Goal: Task Accomplishment & Management: Manage account settings

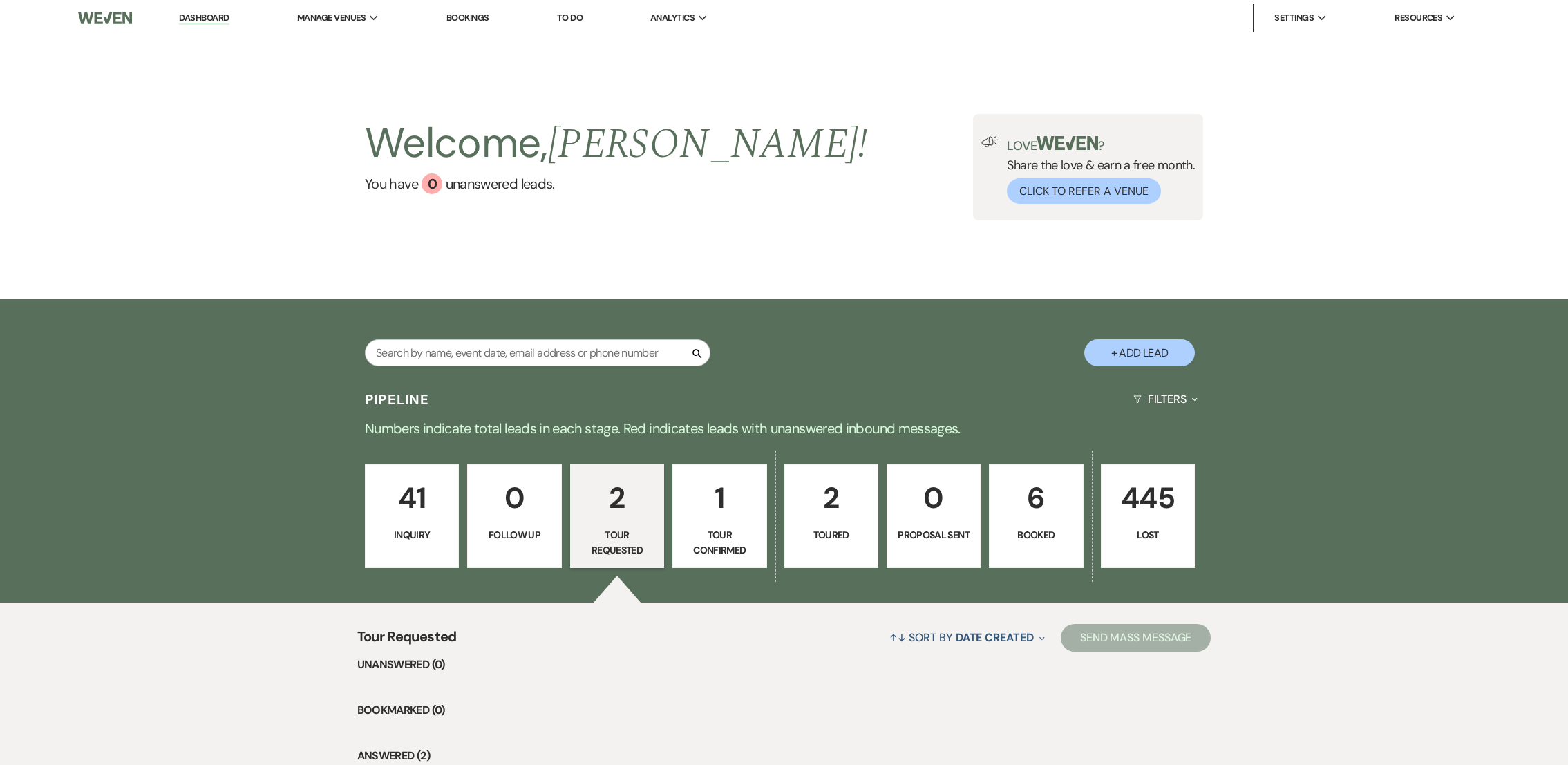
select select "2"
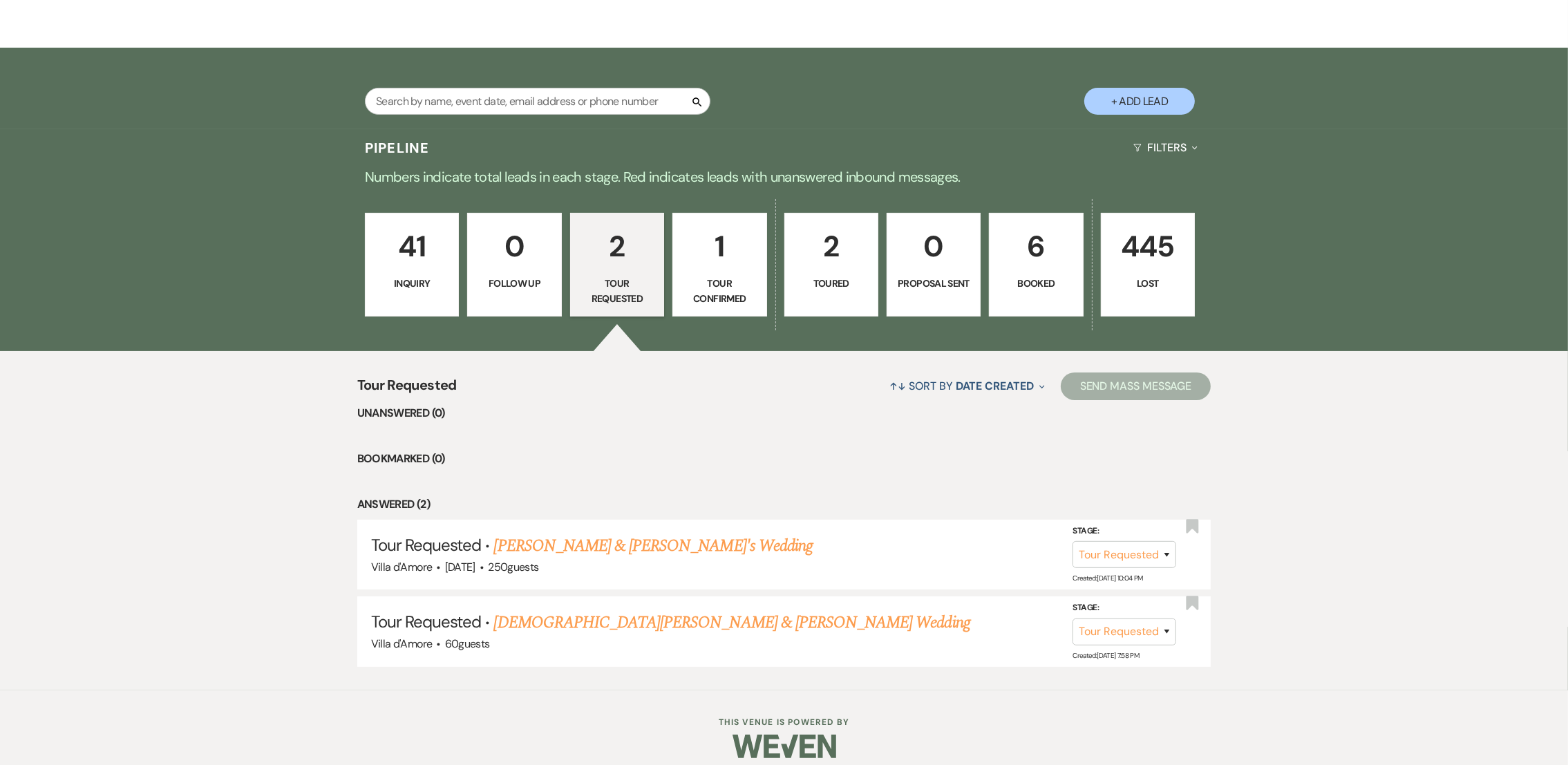
click at [428, 256] on p "41" at bounding box center [411, 246] width 76 height 46
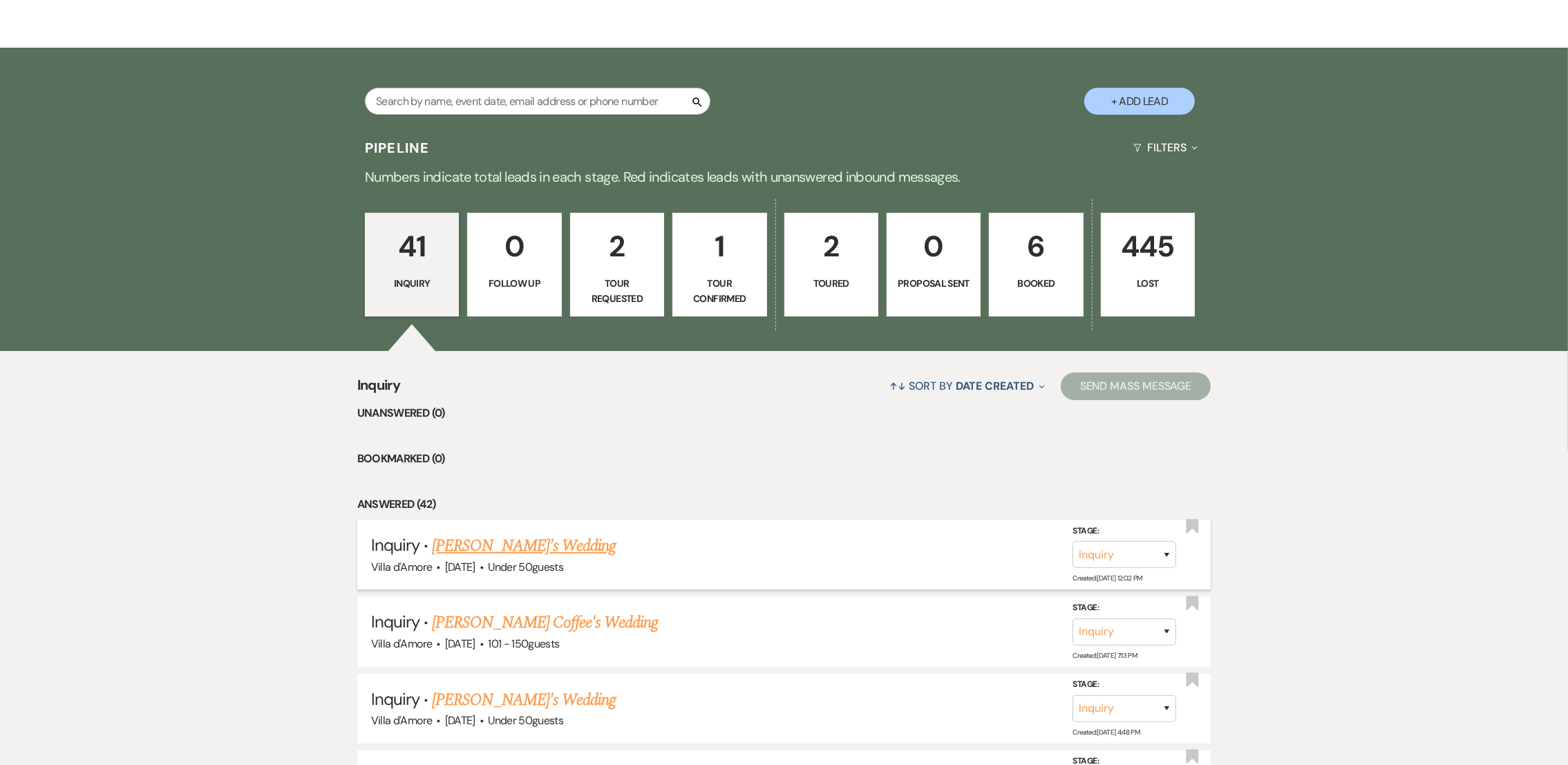
click at [529, 549] on link "[PERSON_NAME]'s Wedding" at bounding box center [524, 546] width 184 height 25
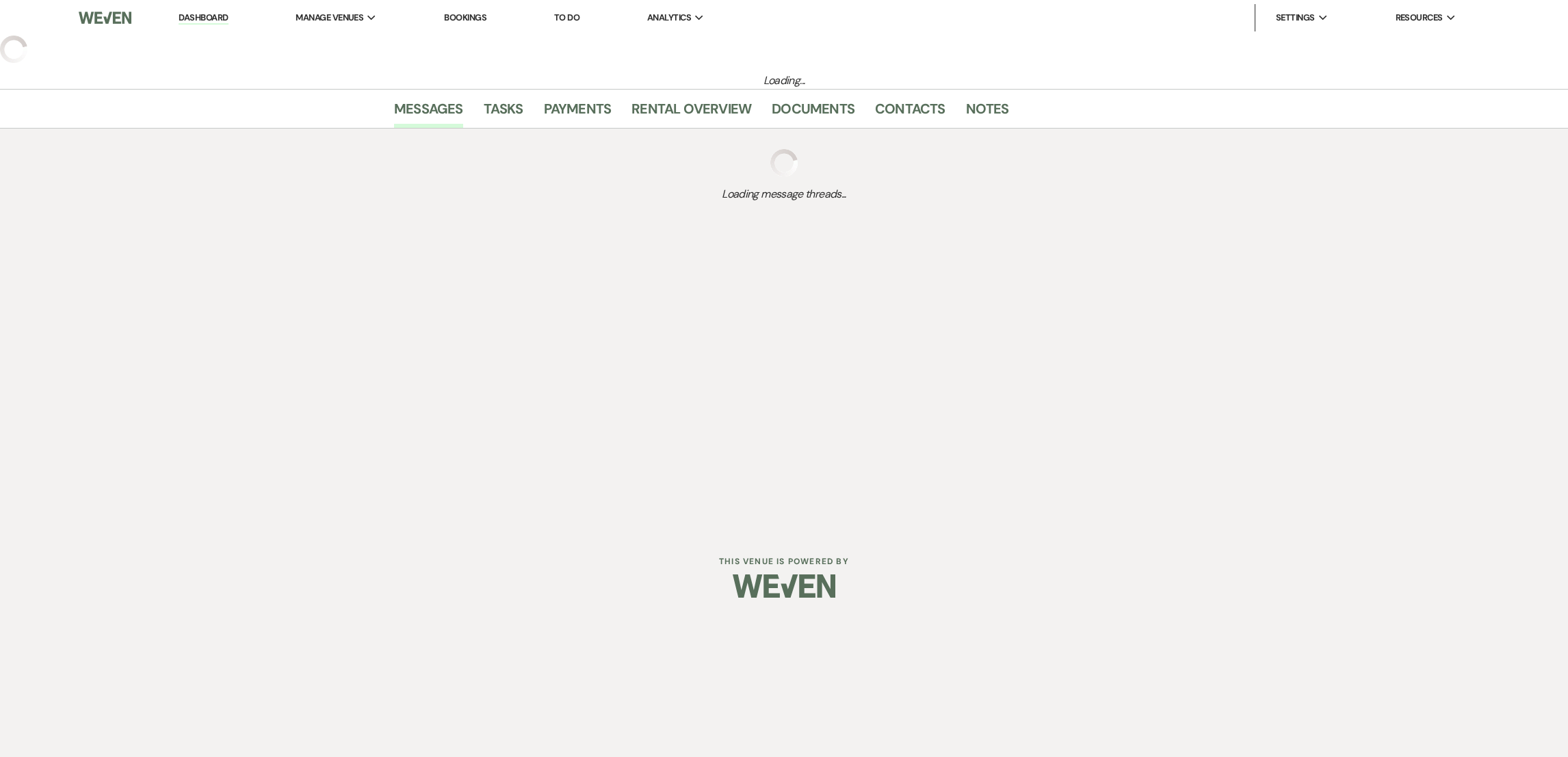
select select "2"
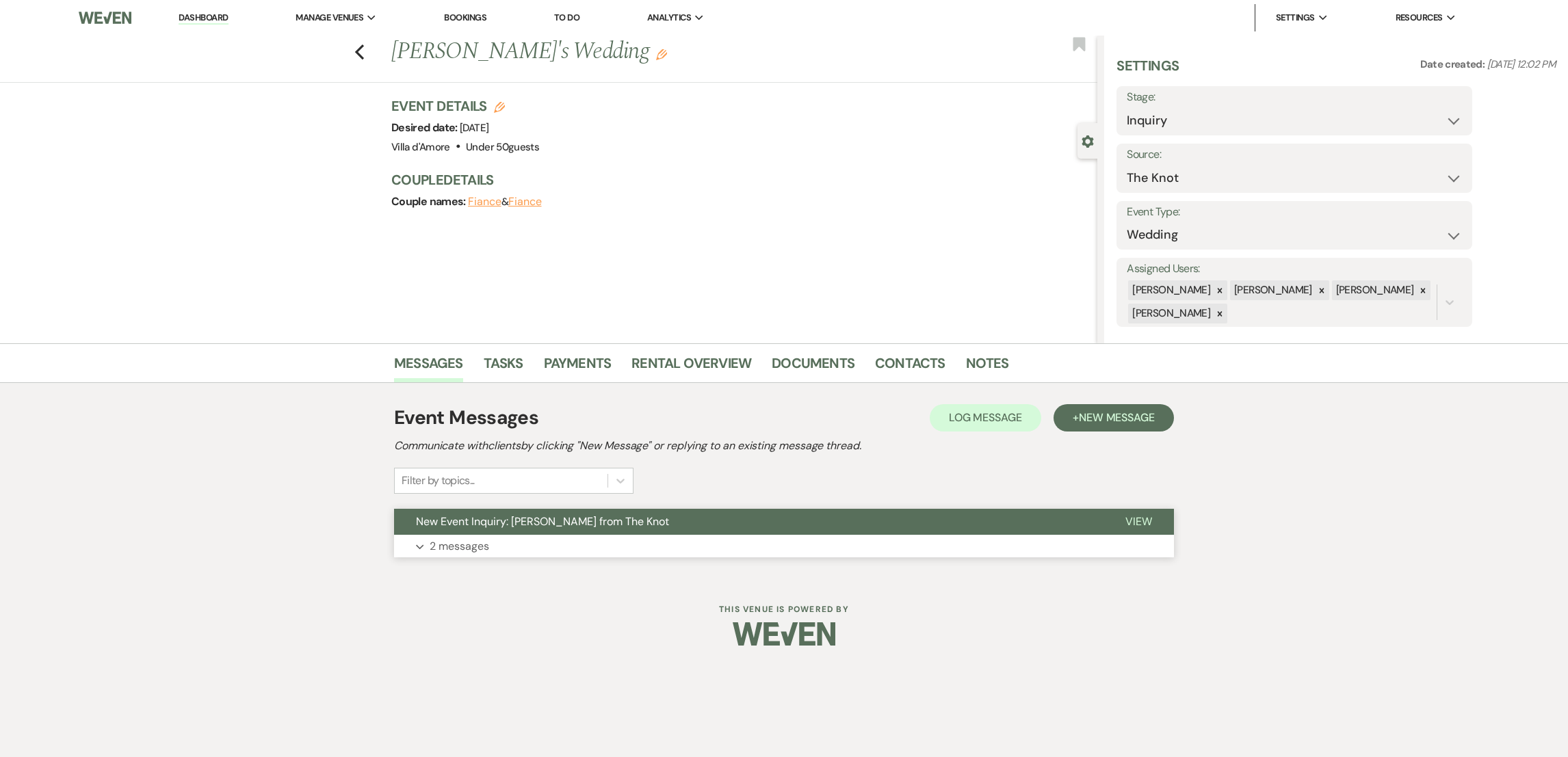
click at [462, 550] on p "2 messages" at bounding box center [459, 546] width 59 height 18
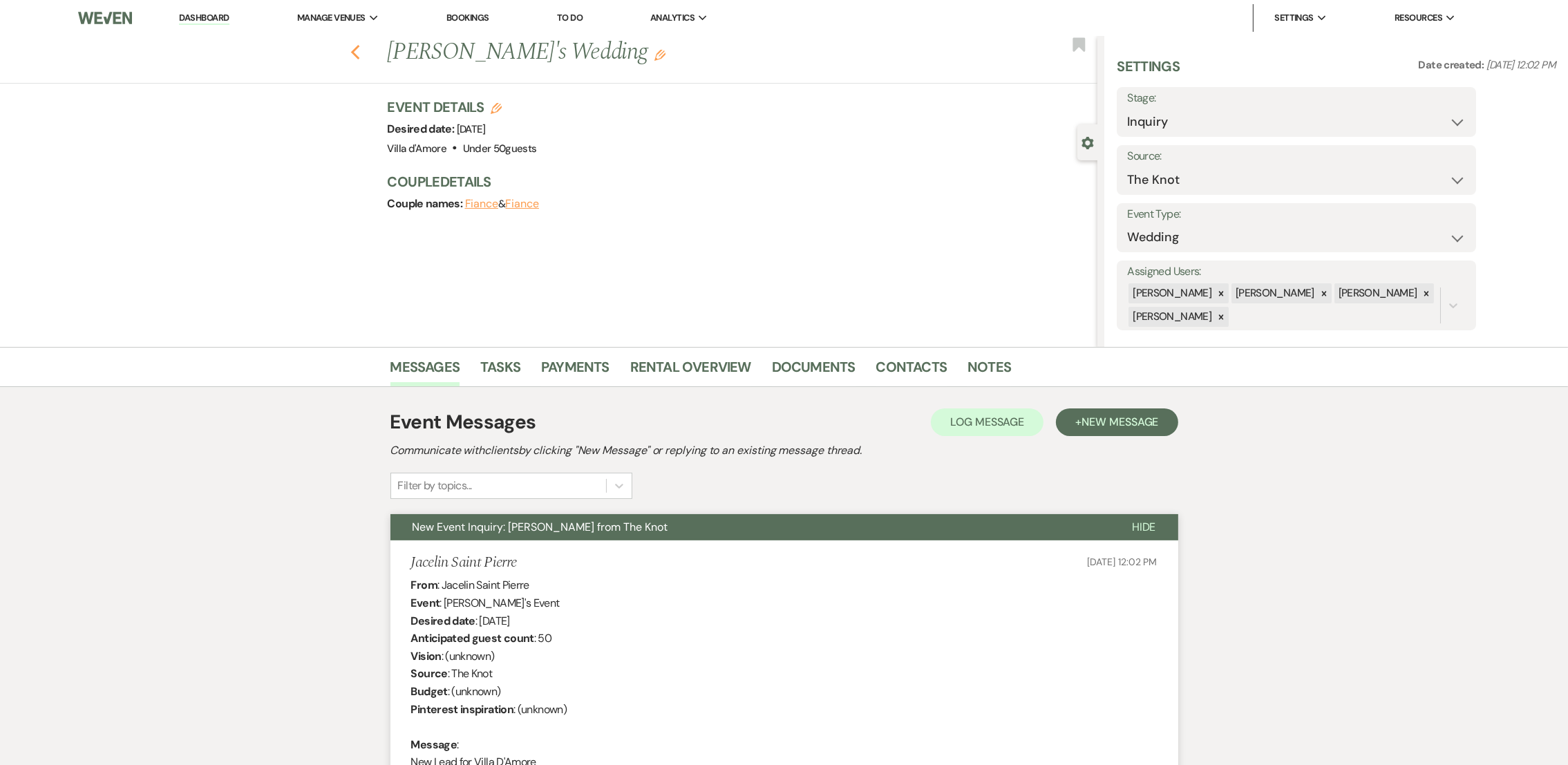
click at [361, 51] on icon "Previous" at bounding box center [355, 52] width 11 height 16
